Goal: Information Seeking & Learning: Learn about a topic

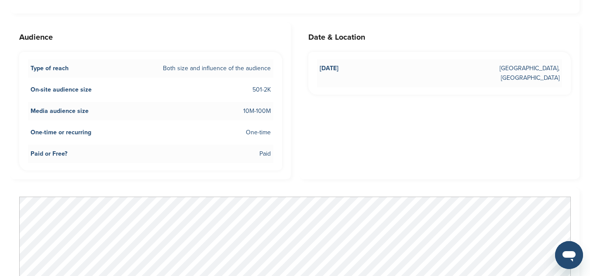
scroll to position [664, 0]
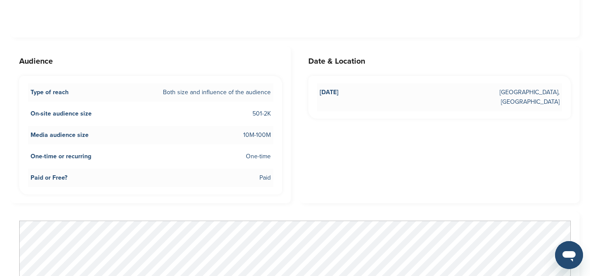
click at [136, 63] on div "Audience Type of reach Both size and influence of the audience On-site audience…" at bounding box center [150, 124] width 280 height 157
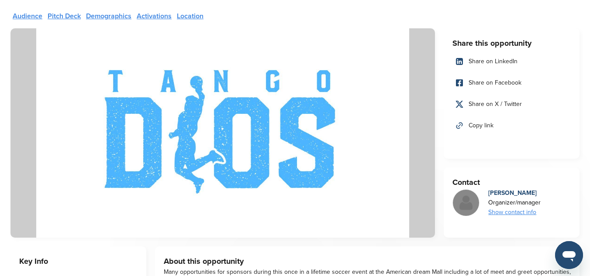
scroll to position [35, 0]
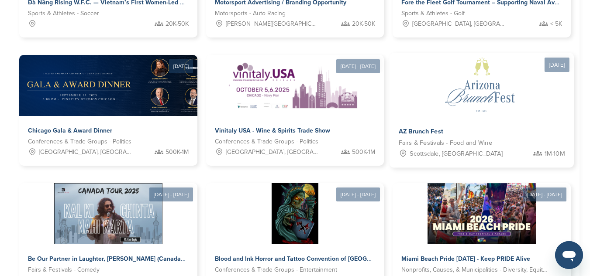
click at [418, 93] on img at bounding box center [481, 84] width 127 height 63
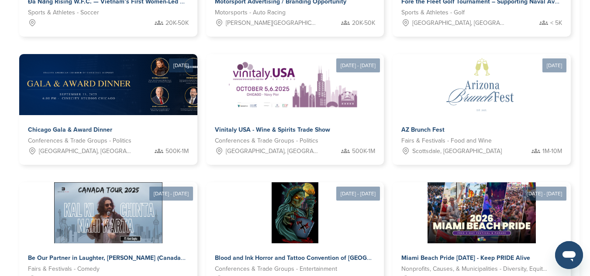
scroll to position [373, 0]
click at [16, 47] on div "Aug 23, 2025 - Jan 31, 2026 Đà Nẵng Rising W.F.C. — Vietnam’s First Women-Led F…" at bounding box center [294, 191] width 569 height 549
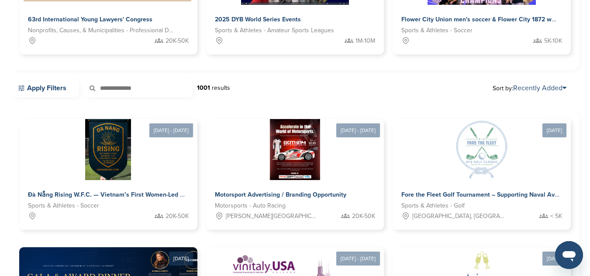
scroll to position [181, 0]
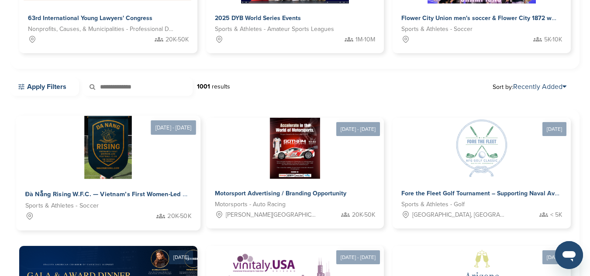
click at [84, 145] on img at bounding box center [108, 147] width 48 height 63
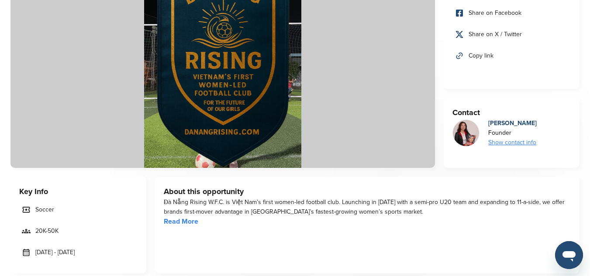
scroll to position [140, 0]
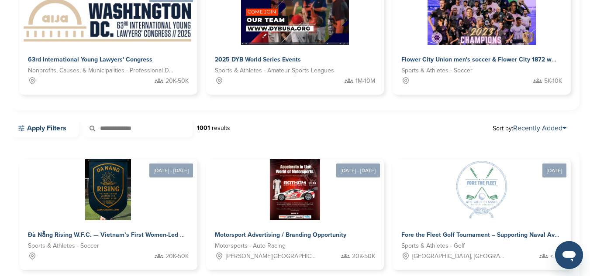
scroll to position [140, 0]
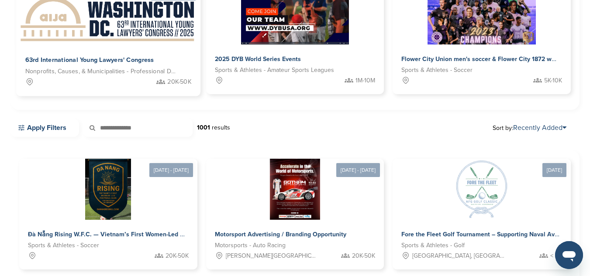
click at [128, 46] on div "63rd International Young Lawyers' Congress Nonprofits, Causes, & Municipalities…" at bounding box center [108, 71] width 184 height 52
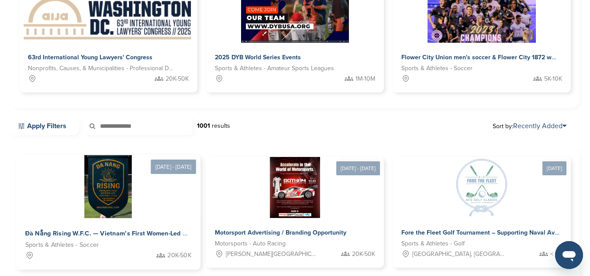
click at [84, 206] on img at bounding box center [108, 186] width 48 height 63
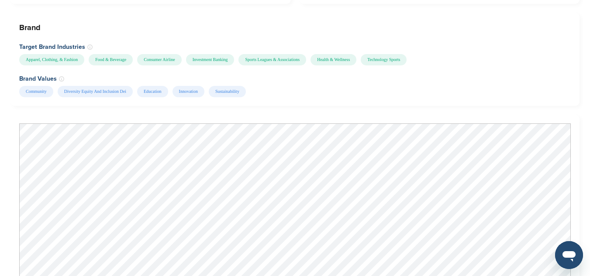
scroll to position [661, 0]
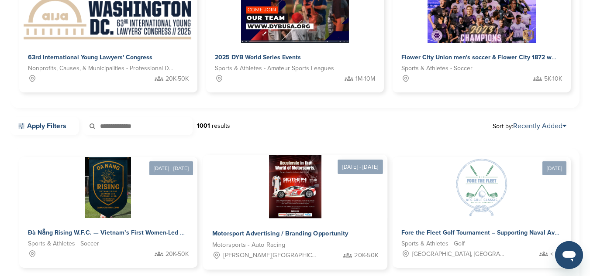
click at [269, 202] on img at bounding box center [295, 186] width 52 height 63
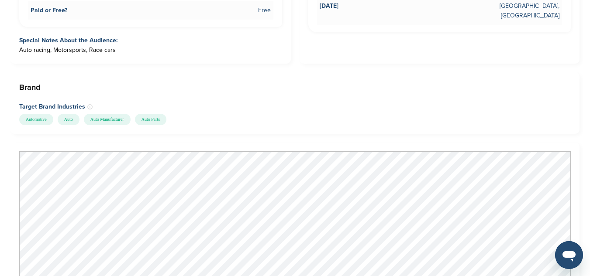
scroll to position [594, 0]
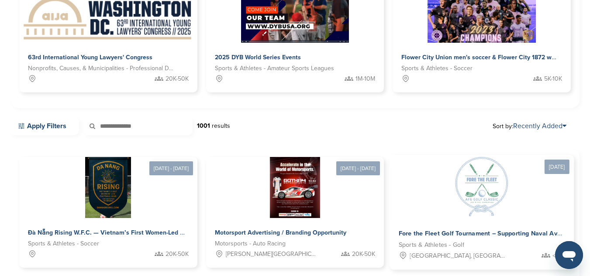
click at [450, 189] on img at bounding box center [481, 186] width 63 height 63
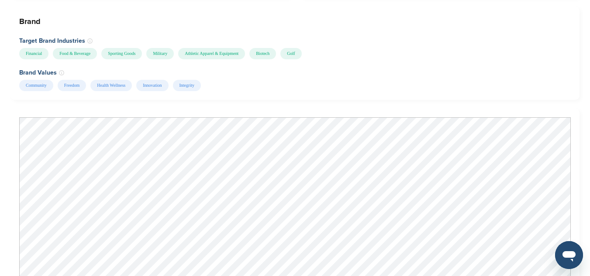
scroll to position [699, 0]
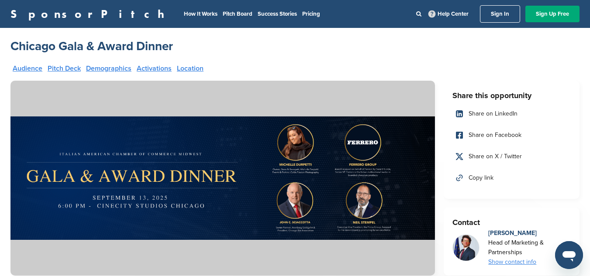
click at [53, 53] on h2 "Chicago Gala & Award Dinner" at bounding box center [91, 46] width 162 height 16
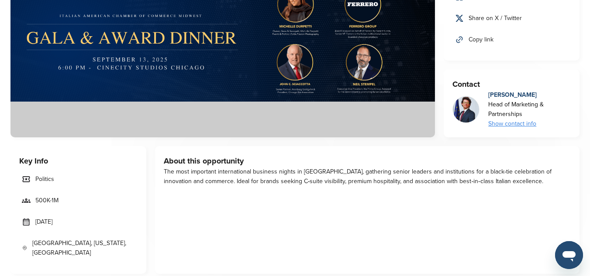
scroll to position [140, 0]
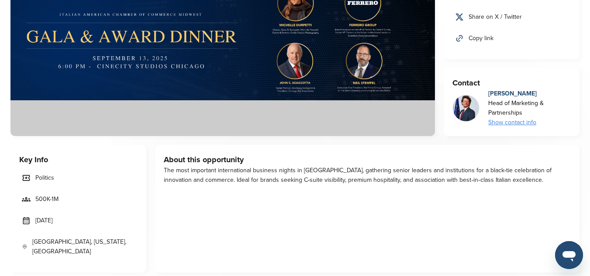
click at [34, 37] on img at bounding box center [222, 38] width 424 height 195
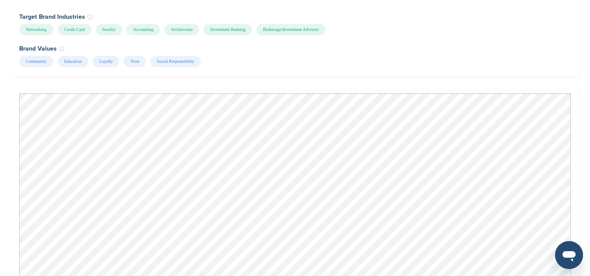
scroll to position [681, 0]
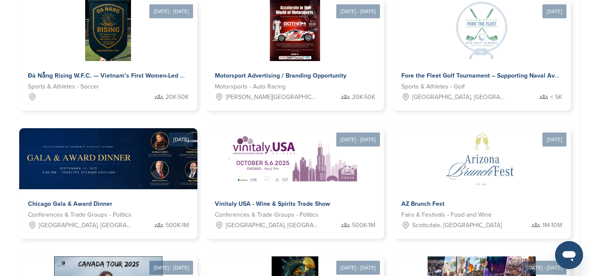
scroll to position [316, 0]
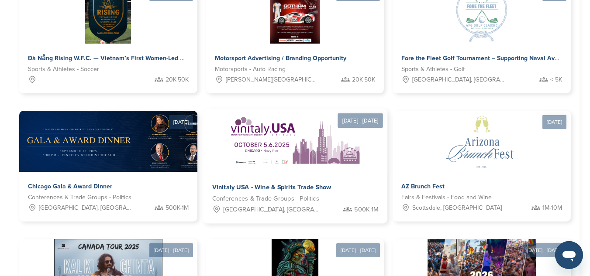
click at [224, 144] on img at bounding box center [294, 140] width 141 height 63
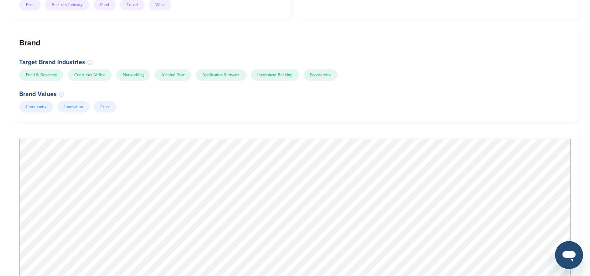
scroll to position [926, 0]
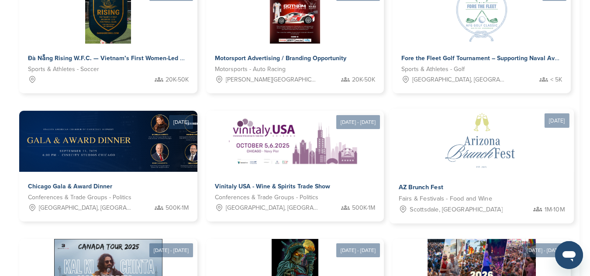
click at [418, 134] on img at bounding box center [481, 140] width 127 height 63
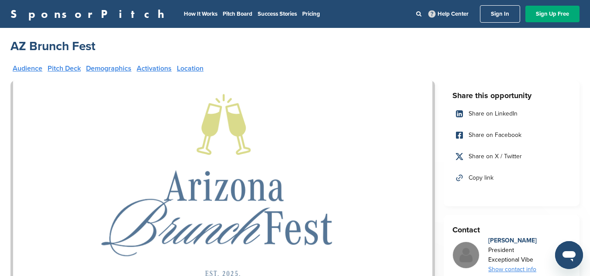
click at [42, 105] on img at bounding box center [222, 186] width 424 height 210
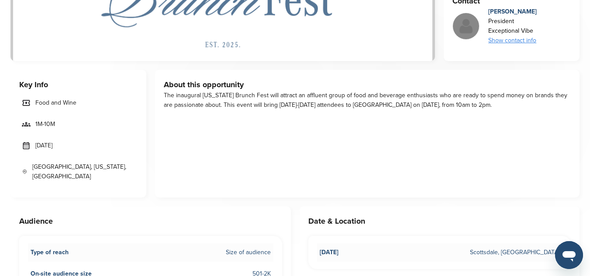
scroll to position [227, 0]
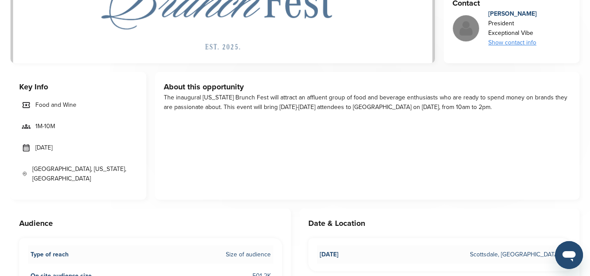
click at [91, 76] on div "Key Info Food and Wine 1M-10M [DATE] [GEOGRAPHIC_DATA], [US_STATE], [GEOGRAPHIC…" at bounding box center [78, 136] width 136 height 128
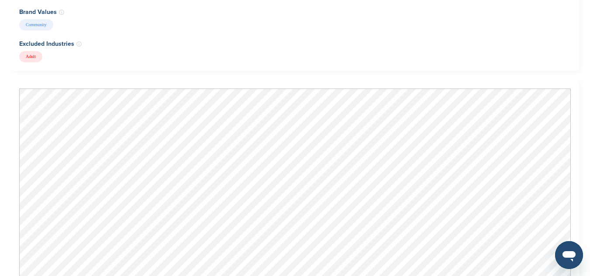
scroll to position [716, 0]
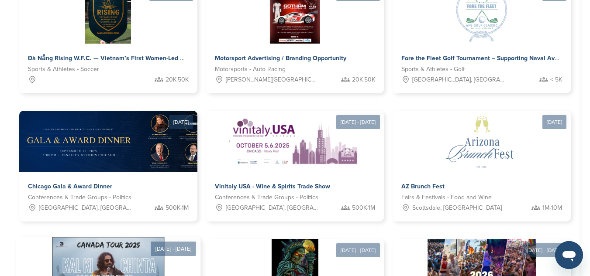
click at [164, 237] on img at bounding box center [108, 268] width 112 height 63
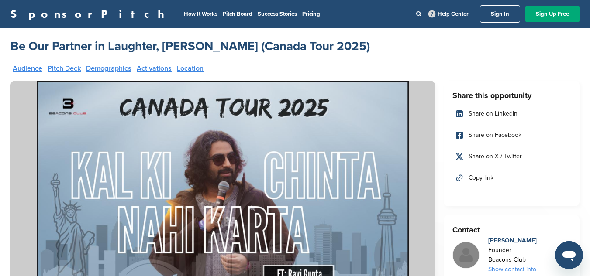
click at [410, 206] on img at bounding box center [222, 186] width 424 height 210
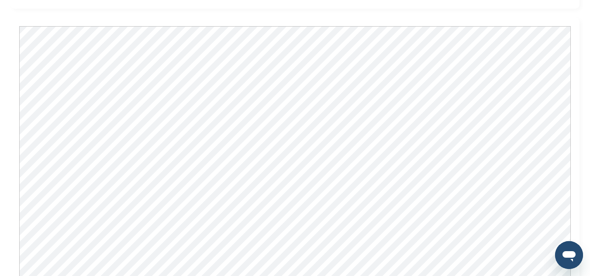
scroll to position [653, 0]
click at [23, 14] on div "Share this opportunity Share on LinkedIn Share on Facebook Share on X / Twitter…" at bounding box center [294, 119] width 569 height 1383
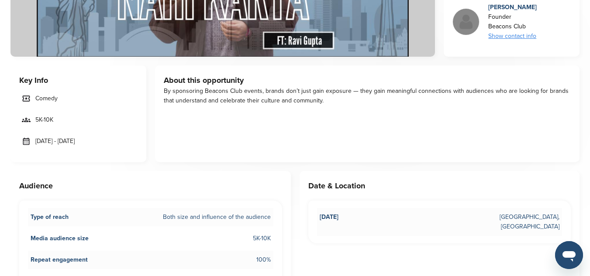
scroll to position [216, 0]
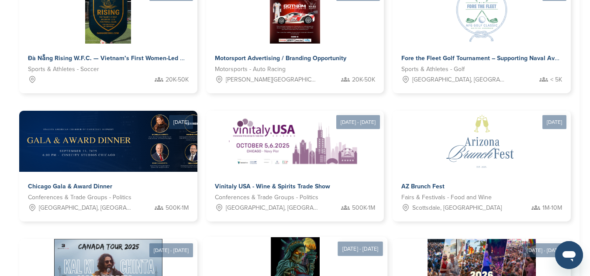
click at [387, 237] on div at bounding box center [295, 268] width 184 height 63
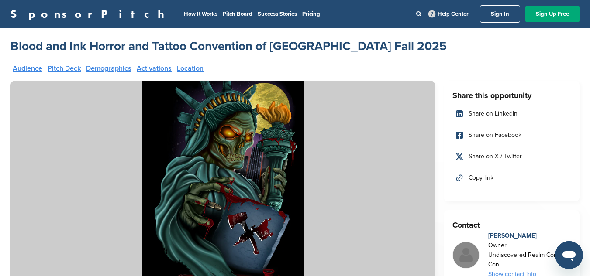
click at [76, 84] on img at bounding box center [222, 186] width 424 height 210
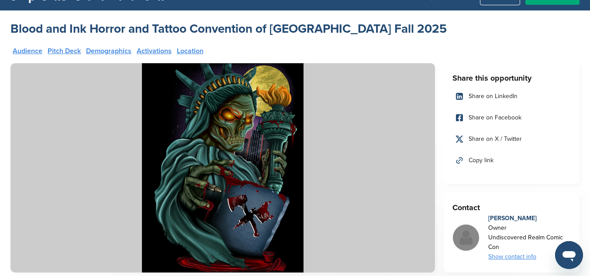
scroll to position [35, 0]
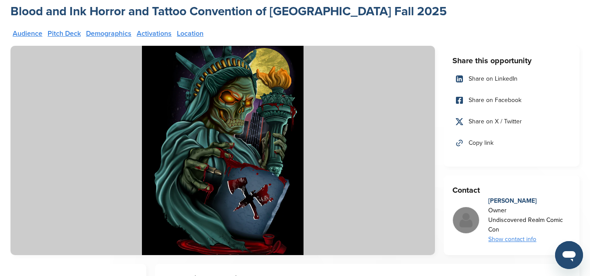
click at [26, 52] on img at bounding box center [222, 151] width 424 height 210
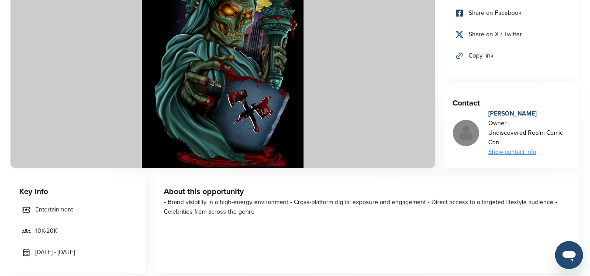
scroll to position [140, 0]
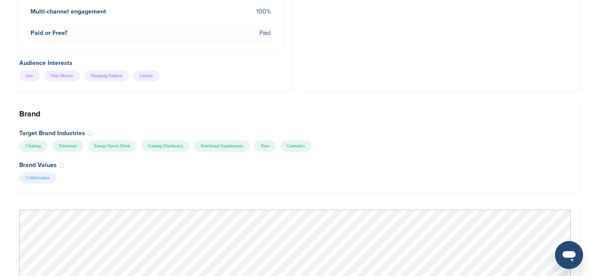
scroll to position [821, 0]
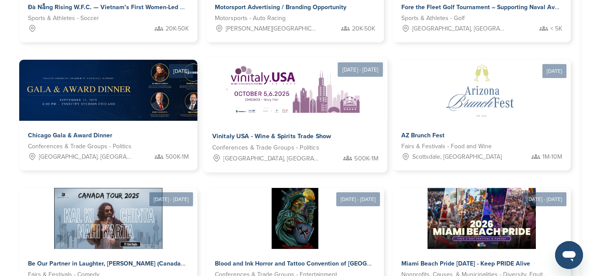
scroll to position [368, 0]
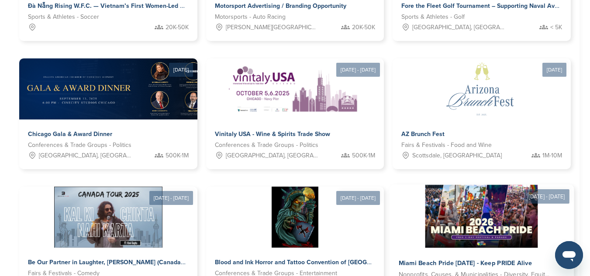
click at [425, 197] on img at bounding box center [481, 216] width 112 height 63
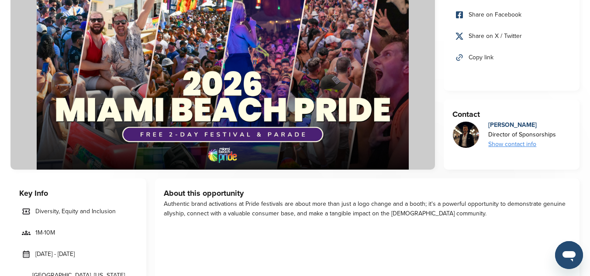
scroll to position [122, 0]
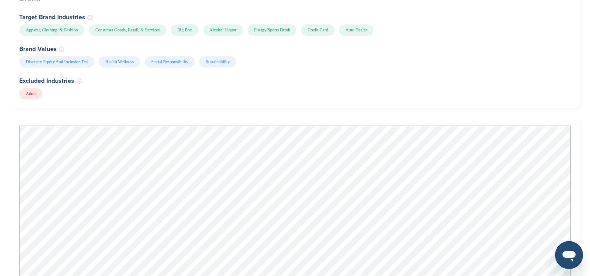
scroll to position [1013, 0]
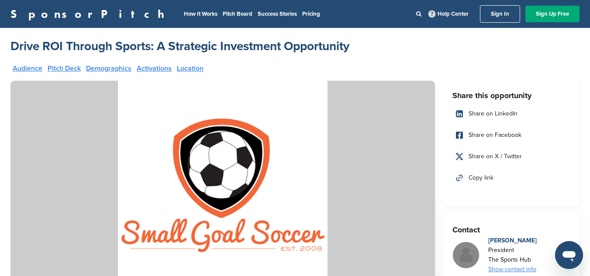
click at [100, 216] on img at bounding box center [222, 186] width 424 height 210
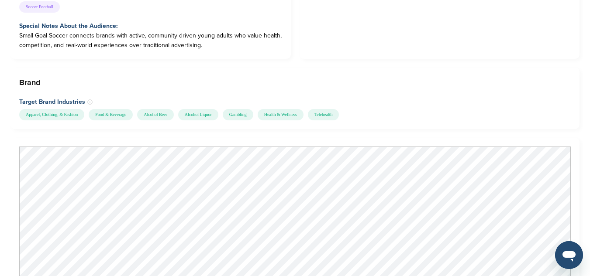
scroll to position [891, 0]
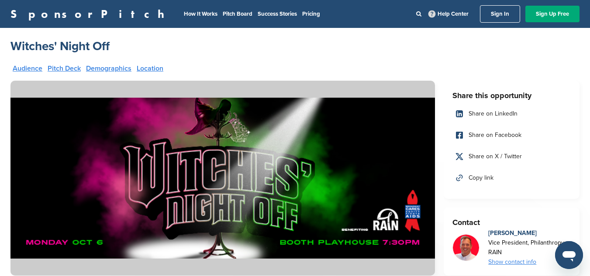
click at [203, 72] on div "Audience Pitch Deck Demographics Location" at bounding box center [223, 72] width 420 height 14
click at [208, 70] on div "Audience Pitch Deck Demographics Location" at bounding box center [223, 72] width 420 height 14
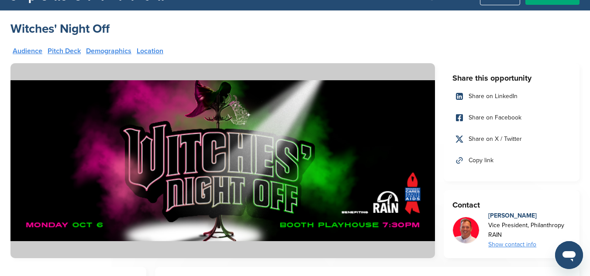
click at [67, 250] on img at bounding box center [222, 160] width 424 height 195
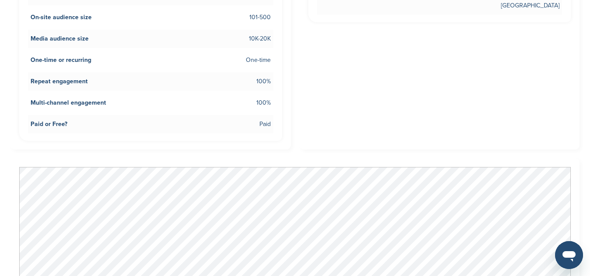
scroll to position [489, 0]
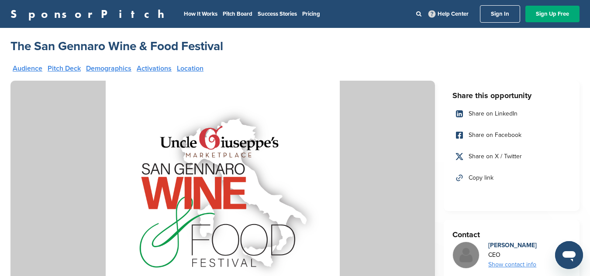
scroll to position [241, 0]
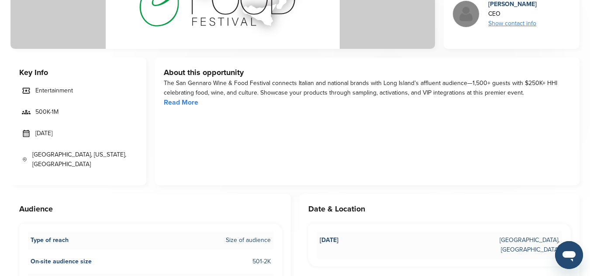
click at [65, 203] on h3 "Audience" at bounding box center [150, 209] width 263 height 12
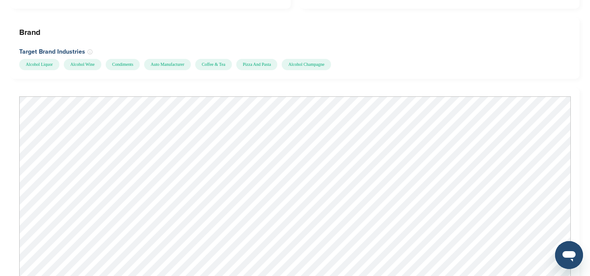
scroll to position [661, 0]
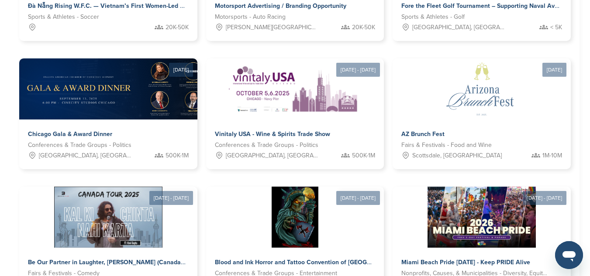
click at [11, 127] on div "Aug 23, 2025 - Jan 31, 2026 Đà Nẵng Rising W.F.C. — Vietnam’s First Women-Led F…" at bounding box center [294, 195] width 569 height 549
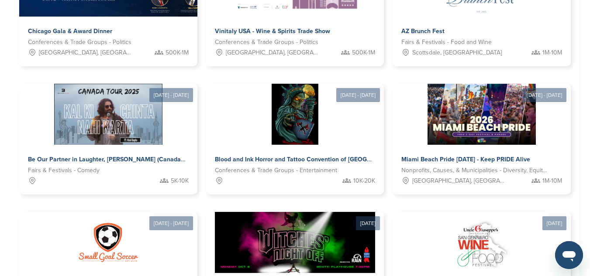
scroll to position [473, 0]
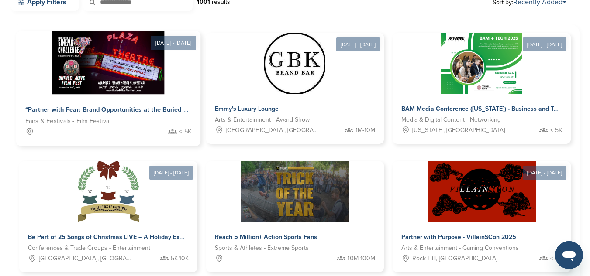
click at [121, 79] on img at bounding box center [108, 62] width 113 height 63
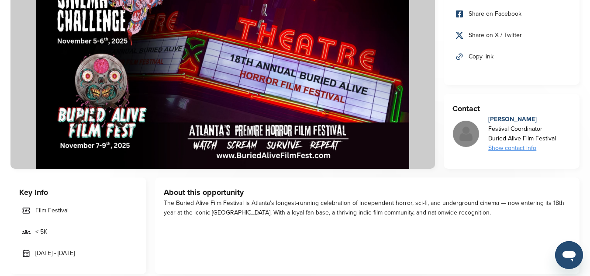
scroll to position [122, 0]
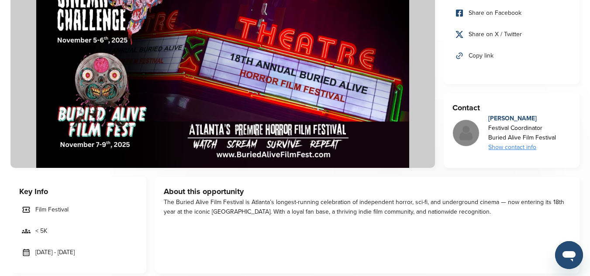
click at [92, 179] on div "Key Info Film Festival < 5K Nov 06 - Nov 09, 2025" at bounding box center [78, 225] width 136 height 97
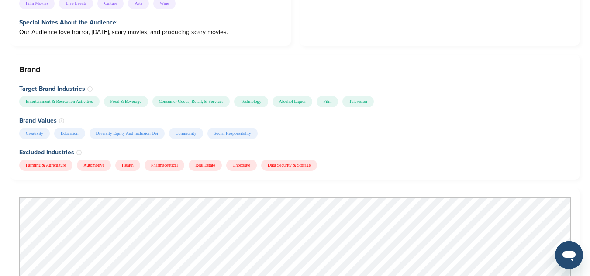
scroll to position [751, 0]
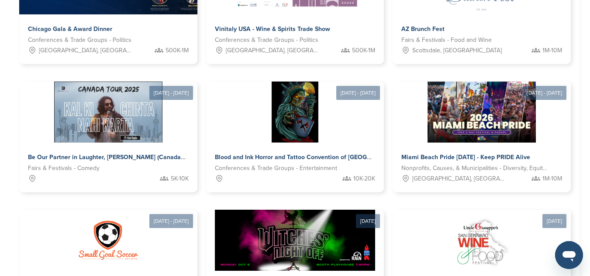
scroll to position [475, 0]
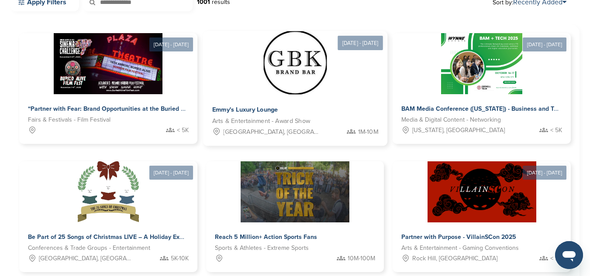
click at [263, 87] on img at bounding box center [294, 62] width 63 height 63
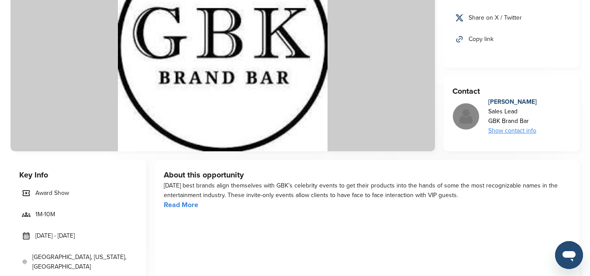
scroll to position [140, 0]
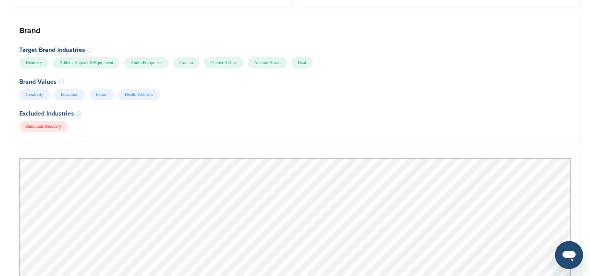
scroll to position [664, 0]
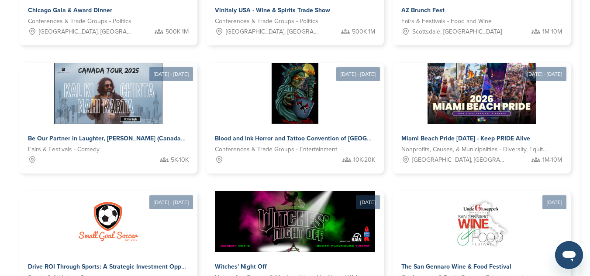
scroll to position [510, 0]
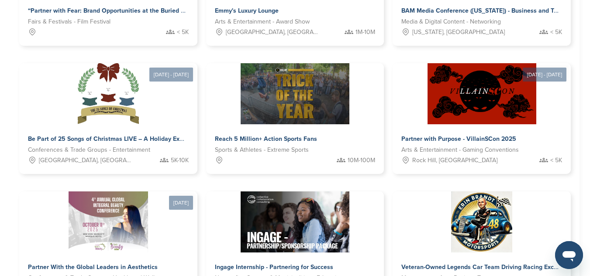
scroll to position [365, 0]
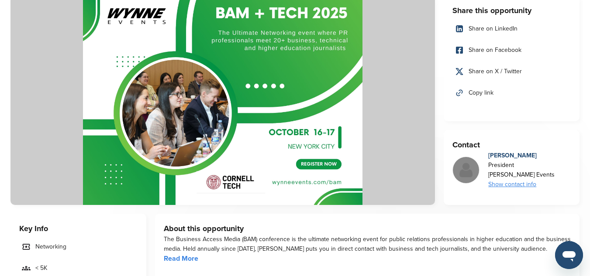
scroll to position [87, 0]
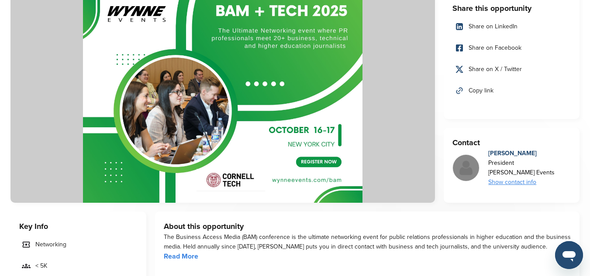
click at [69, 24] on img at bounding box center [222, 98] width 424 height 210
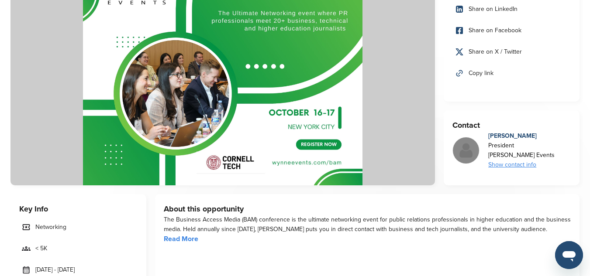
scroll to position [122, 0]
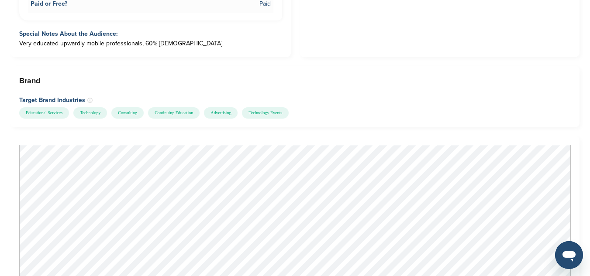
scroll to position [838, 0]
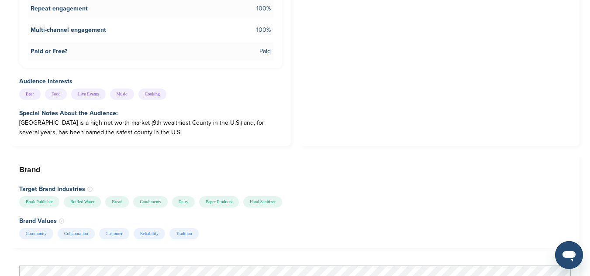
scroll to position [541, 0]
